Goal: Task Accomplishment & Management: Manage account settings

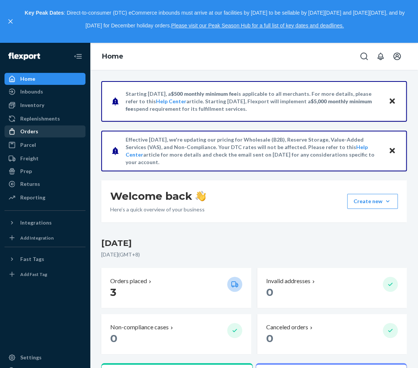
click at [27, 134] on div "Orders" at bounding box center [29, 132] width 18 height 8
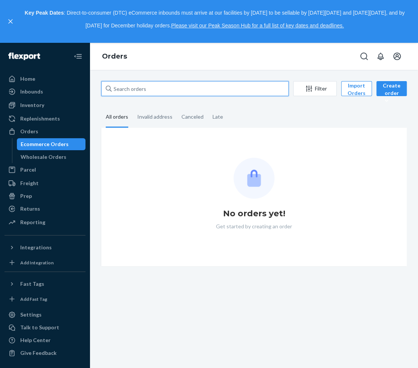
click at [192, 85] on input "text" at bounding box center [195, 88] width 188 height 15
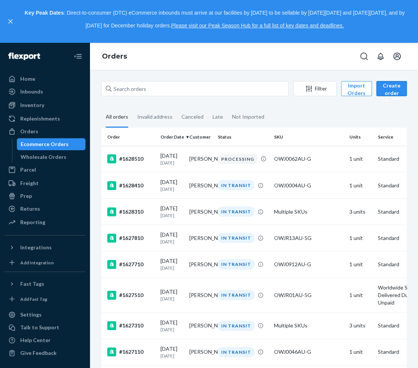
click at [389, 93] on div "Create order" at bounding box center [391, 93] width 19 height 23
click at [390, 109] on span "Ecommerce order" at bounding box center [407, 106] width 47 height 5
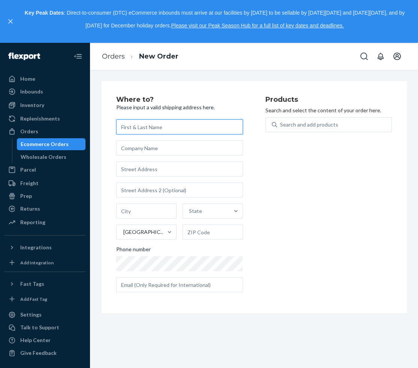
paste input "[PERSON_NAME]"
type input "[PERSON_NAME]"
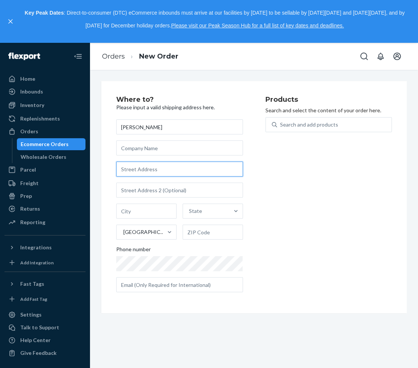
click at [143, 170] on input "text" at bounding box center [179, 168] width 127 height 15
paste input "[STREET_ADDRESS]"
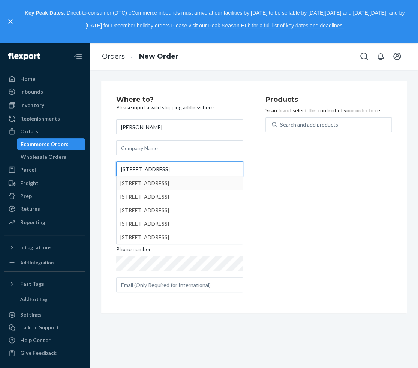
type input "[STREET_ADDRESS]"
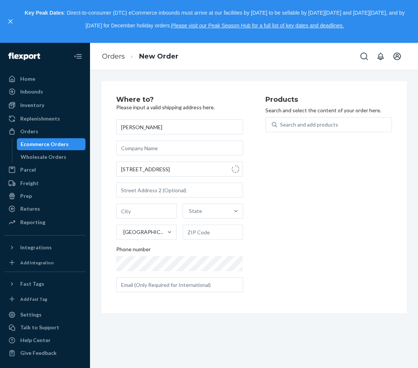
type input "[PERSON_NAME]"
type input "98026"
type input "[STREET_ADDRESS]"
click at [306, 117] on div "Search and add products" at bounding box center [329, 124] width 127 height 15
click at [281, 121] on input "Search and add products" at bounding box center [280, 125] width 1 height 8
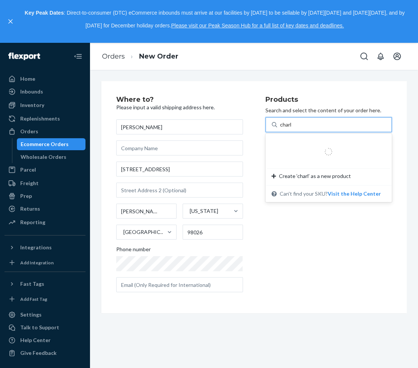
type input "[PERSON_NAME]"
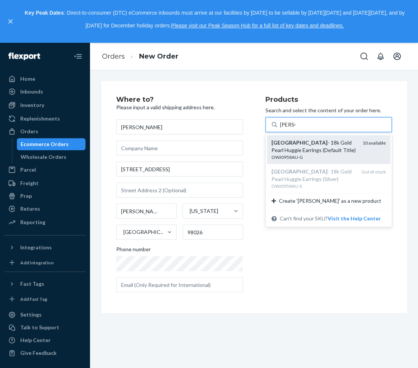
click at [295, 155] on div "OWJ0958AU-G" at bounding box center [315, 157] width 86 height 6
click at [295, 128] on input "[PERSON_NAME]" at bounding box center [287, 125] width 15 height 8
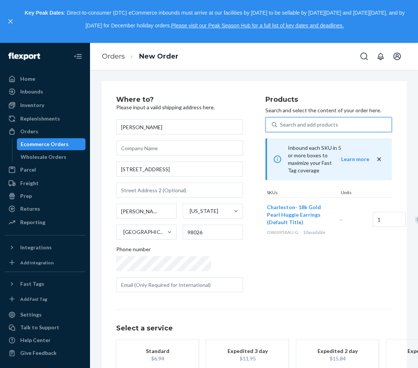
scroll to position [54, 0]
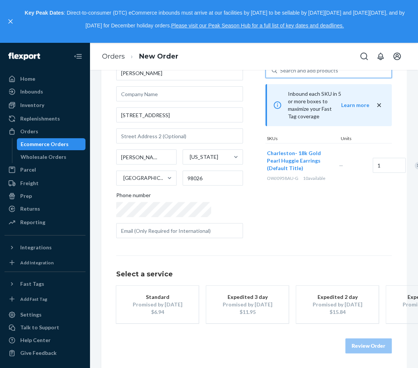
click at [120, 311] on button "Standard Promised by [DATE] $6.94" at bounding box center [157, 304] width 83 height 38
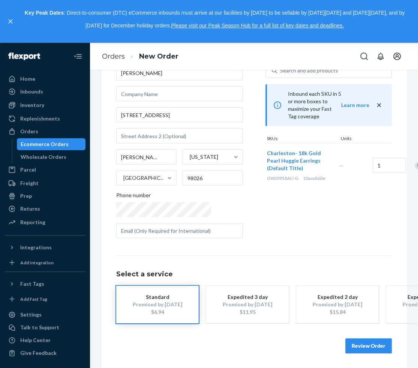
click at [369, 353] on button "Review Order" at bounding box center [368, 345] width 47 height 15
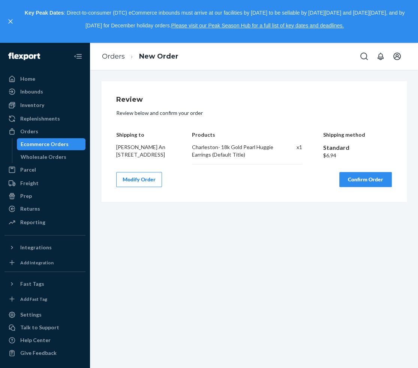
scroll to position [0, 0]
click at [374, 180] on button "Confirm Order" at bounding box center [365, 179] width 53 height 15
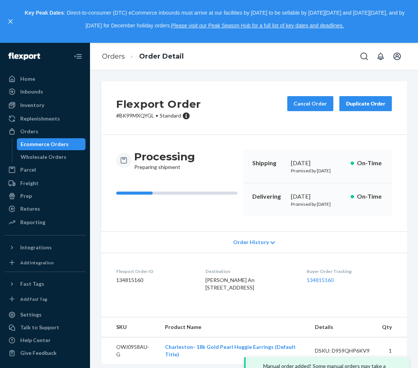
click at [104, 61] on li "Orders" at bounding box center [113, 57] width 23 height 10
click at [103, 55] on link "Orders" at bounding box center [113, 56] width 23 height 8
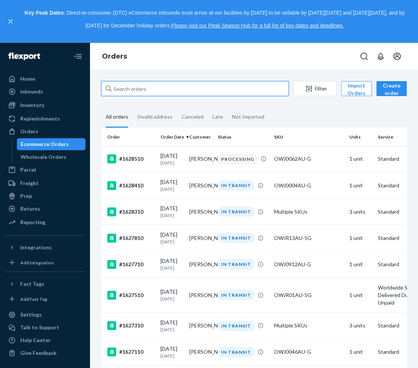
click at [130, 91] on input "text" at bounding box center [195, 88] width 188 height 15
paste input "1620610"
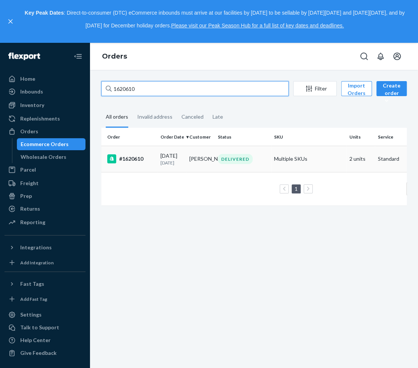
type input "1620610"
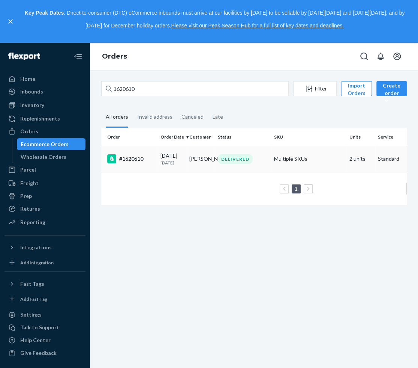
click at [178, 166] on p "[DATE]" at bounding box center [172, 162] width 23 height 6
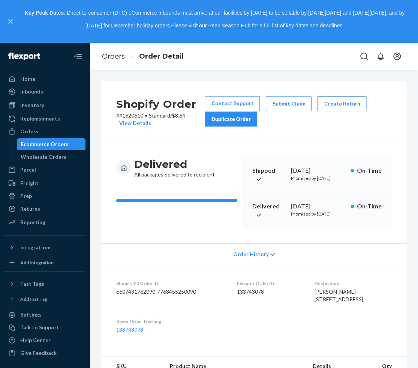
click at [338, 108] on button "Create Return" at bounding box center [342, 103] width 49 height 15
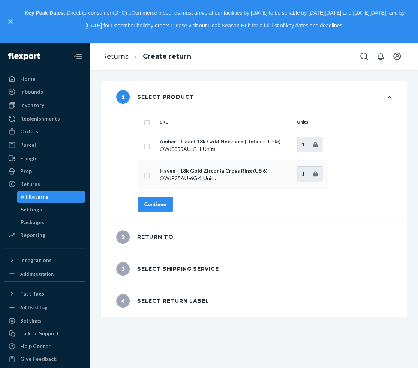
click at [147, 177] on input "checkbox" at bounding box center [147, 175] width 6 height 8
checkbox input "true"
click at [156, 202] on div "Continue" at bounding box center [155, 204] width 22 height 8
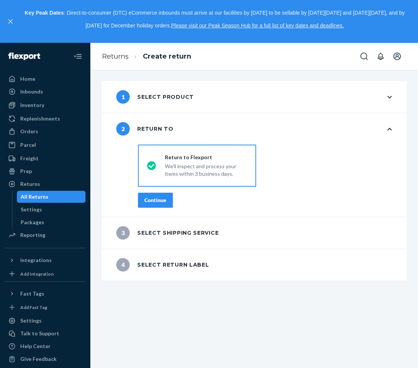
click at [156, 202] on div "Continue" at bounding box center [155, 200] width 22 height 8
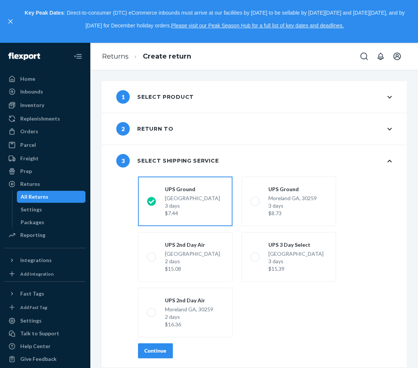
scroll to position [31, 0]
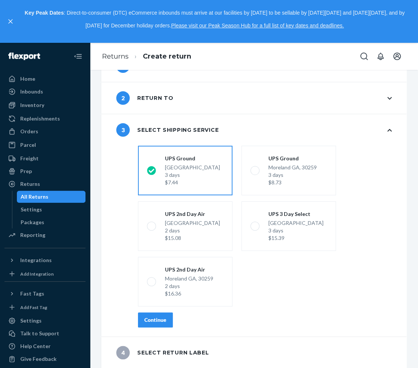
click at [143, 320] on button "Continue" at bounding box center [155, 319] width 35 height 15
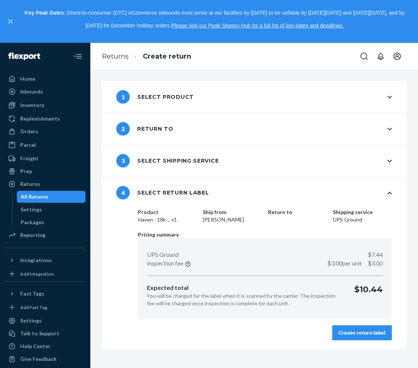
scroll to position [0, 0]
click at [356, 333] on div "Create return label" at bounding box center [362, 333] width 47 height 8
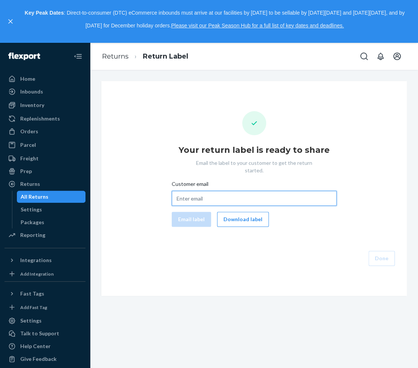
click at [220, 197] on input "Customer email" at bounding box center [254, 198] width 165 height 15
paste input "[EMAIL_ADDRESS][DOMAIN_NAME]"
type input "[EMAIL_ADDRESS][DOMAIN_NAME]"
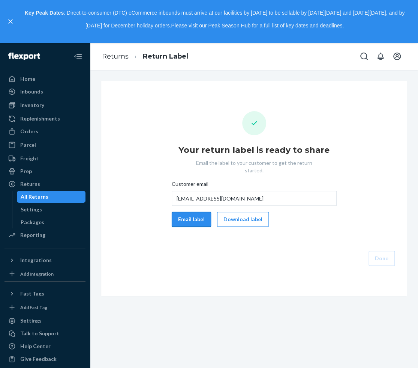
click at [196, 213] on button "Email label" at bounding box center [191, 219] width 39 height 15
click at [239, 213] on button "Download label" at bounding box center [243, 219] width 52 height 15
